Goal: Task Accomplishment & Management: Complete application form

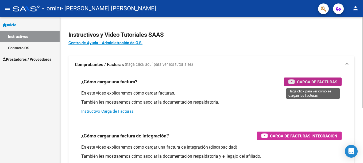
click at [312, 81] on span "Carga de Facturas" at bounding box center [317, 82] width 40 height 7
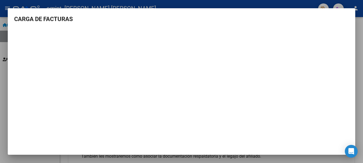
click at [359, 50] on div at bounding box center [181, 81] width 363 height 163
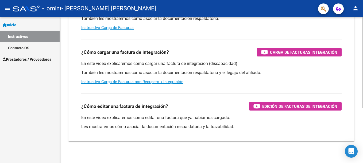
scroll to position [88, 0]
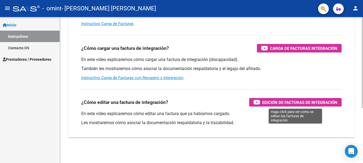
click at [268, 100] on span "Edición de Facturas de integración" at bounding box center [299, 102] width 75 height 7
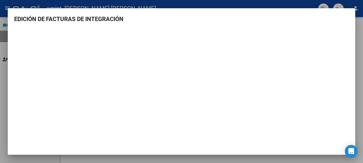
click at [358, 44] on div at bounding box center [181, 81] width 363 height 163
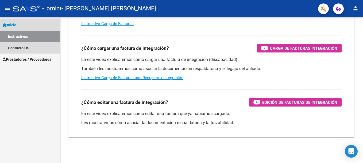
click at [11, 24] on span "Inicio" at bounding box center [10, 25] width 14 height 6
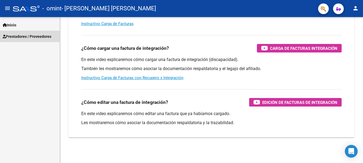
click at [23, 35] on span "Prestadores / Proveedores" at bounding box center [27, 37] width 49 height 6
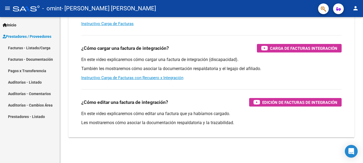
click at [21, 50] on link "Facturas - Listado/Carga" at bounding box center [30, 47] width 60 height 11
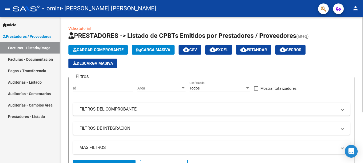
click at [90, 87] on input "Id" at bounding box center [103, 88] width 60 height 5
click at [158, 66] on div "Cargar Comprobante Carga Masiva cloud_download CSV cloud_download EXCEL cloud_d…" at bounding box center [211, 56] width 286 height 23
click at [104, 51] on span "Cargar Comprobante" at bounding box center [98, 50] width 51 height 5
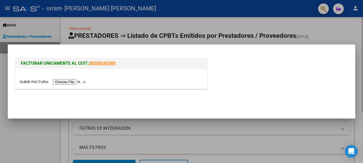
drag, startPoint x: 348, startPoint y: 36, endPoint x: 345, endPoint y: 36, distance: 2.7
click at [346, 36] on div at bounding box center [181, 81] width 363 height 163
